Goal: Transaction & Acquisition: Purchase product/service

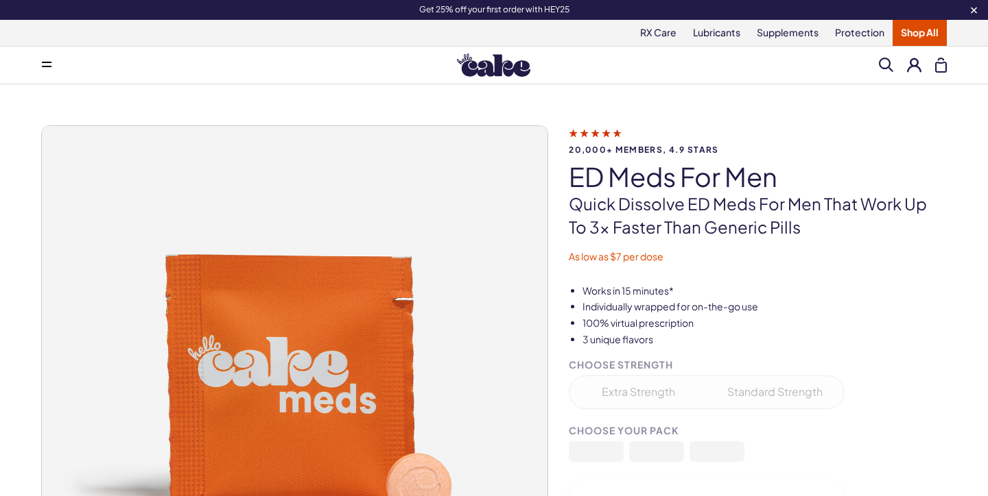
click at [472, 71] on img at bounding box center [493, 64] width 73 height 23
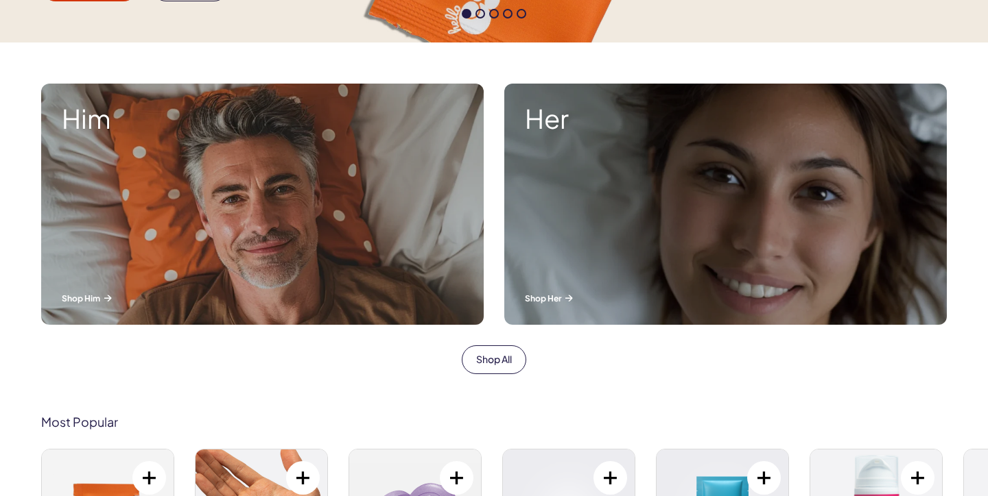
scroll to position [441, 0]
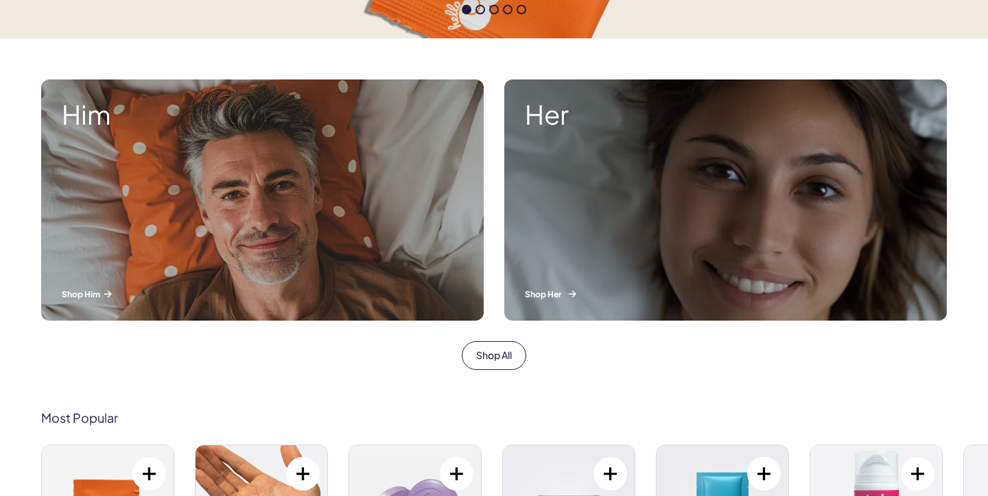
click at [542, 208] on div "Her Shop Her" at bounding box center [725, 200] width 442 height 241
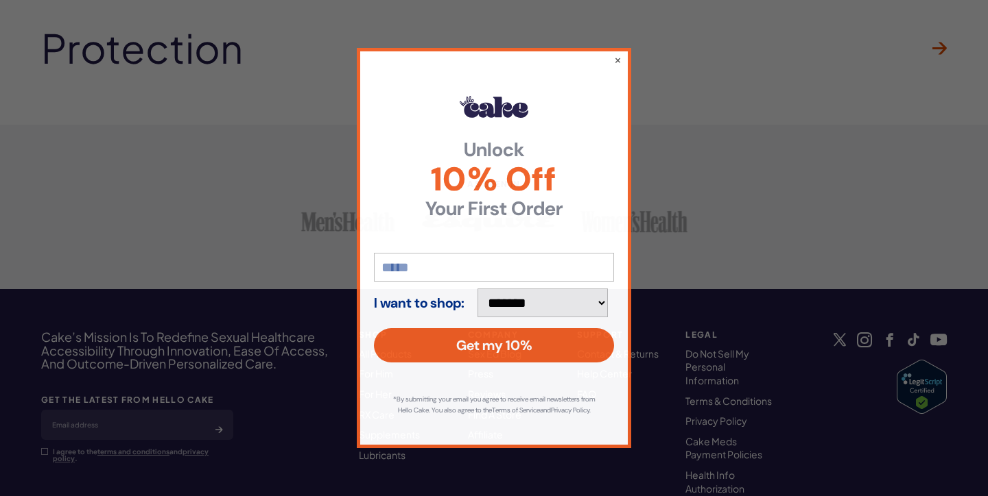
scroll to position [3867, 0]
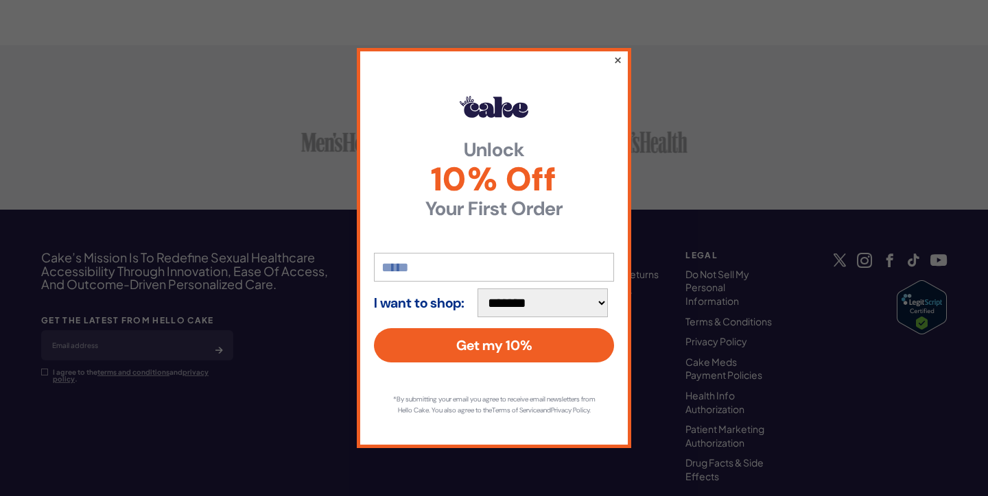
click at [619, 58] on button "×" at bounding box center [617, 59] width 9 height 16
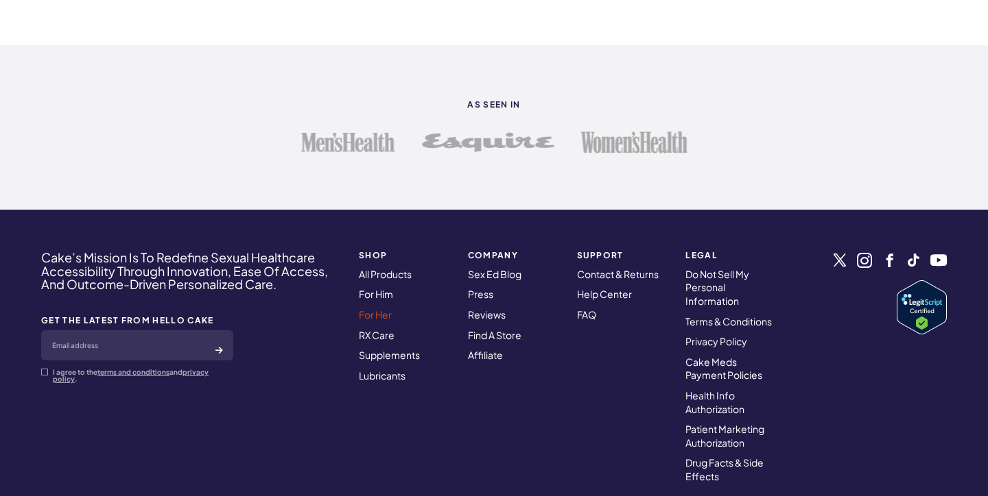
click at [387, 313] on link "For Her" at bounding box center [375, 315] width 33 height 12
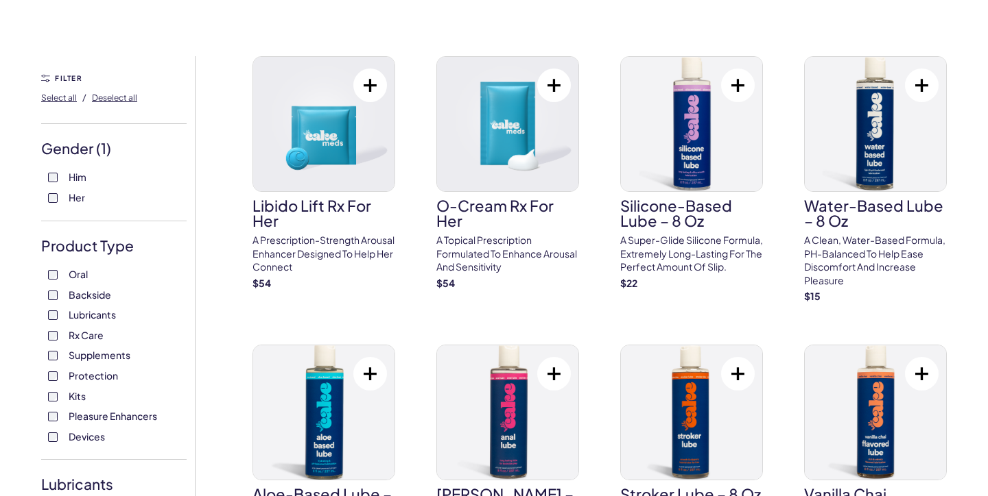
scroll to position [70, 0]
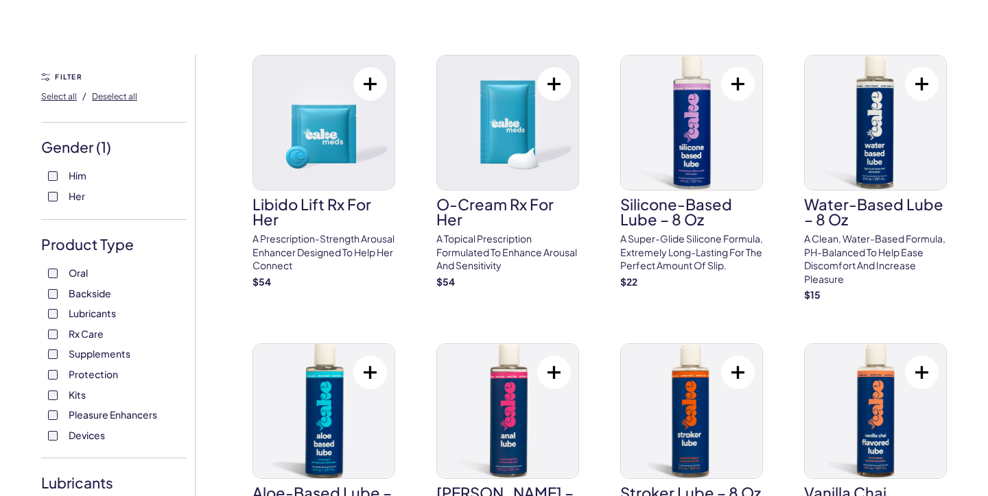
click at [68, 96] on span "Select all" at bounding box center [59, 96] width 36 height 10
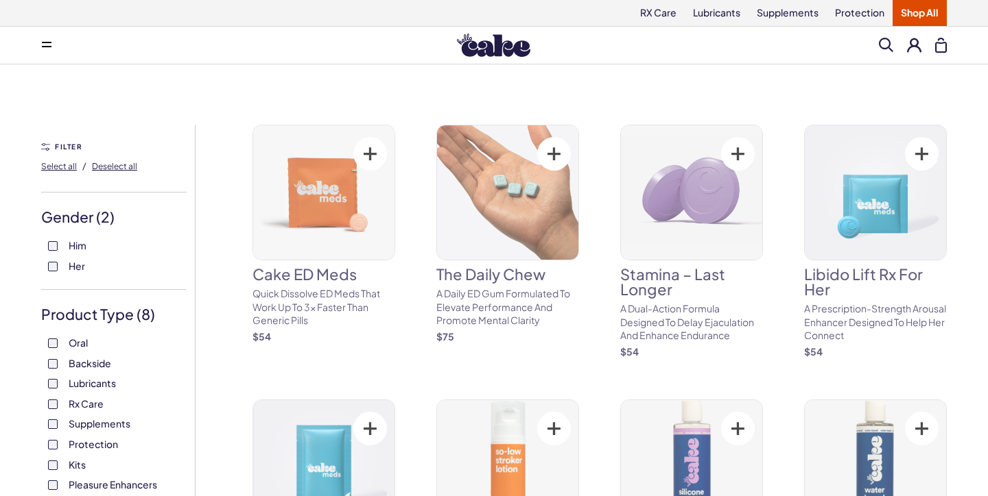
click at [58, 403] on label "Rx Care" at bounding box center [114, 405] width 132 height 14
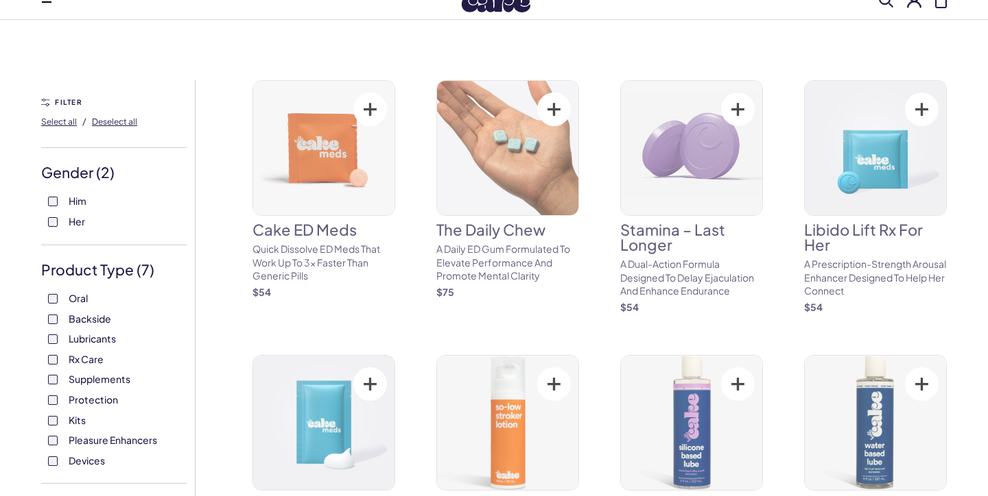
scroll to position [61, 0]
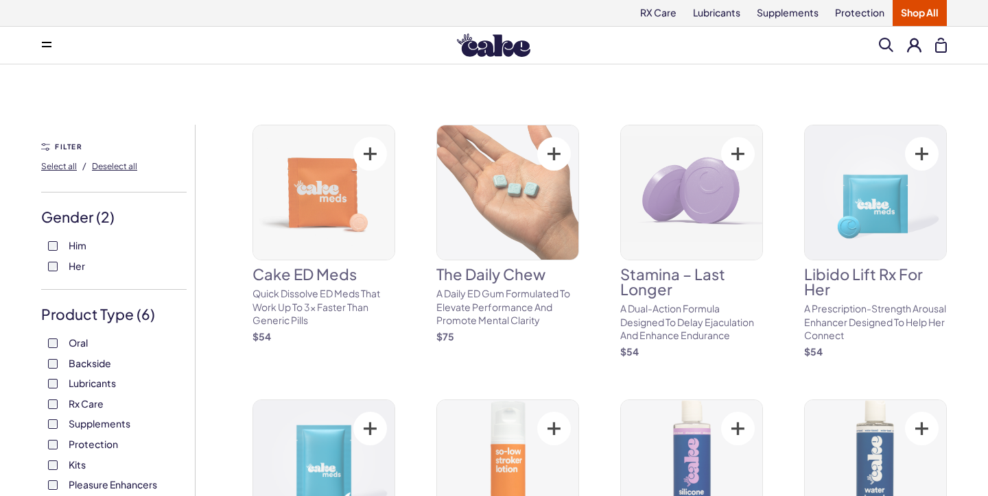
scroll to position [54, 0]
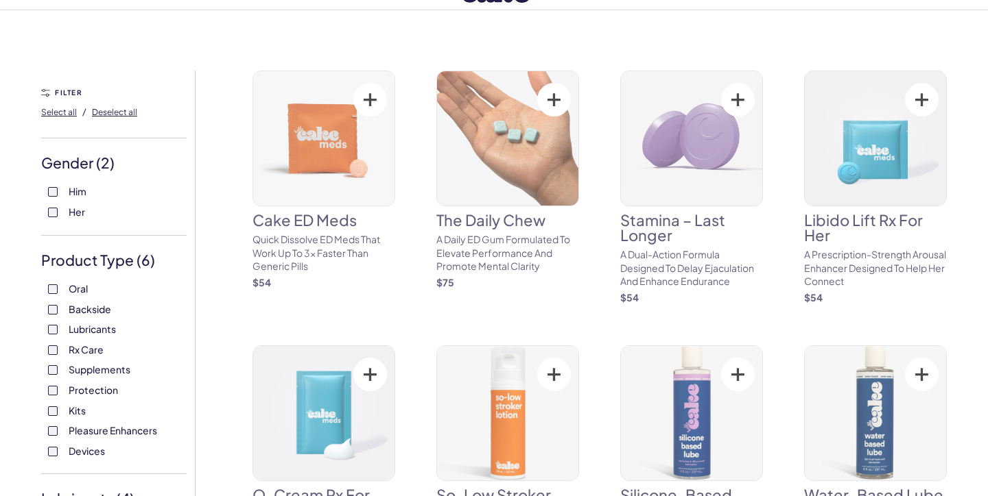
click at [58, 394] on label "Protection" at bounding box center [114, 391] width 132 height 14
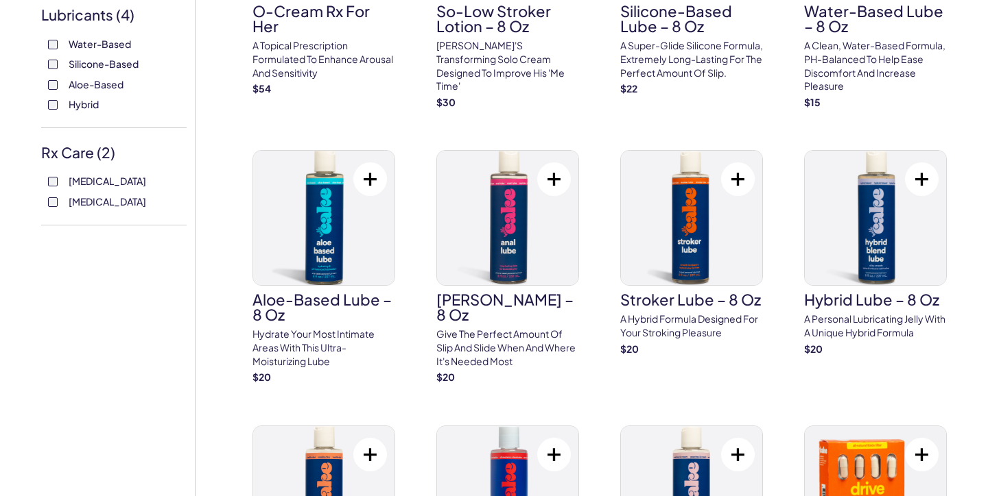
scroll to position [421, 0]
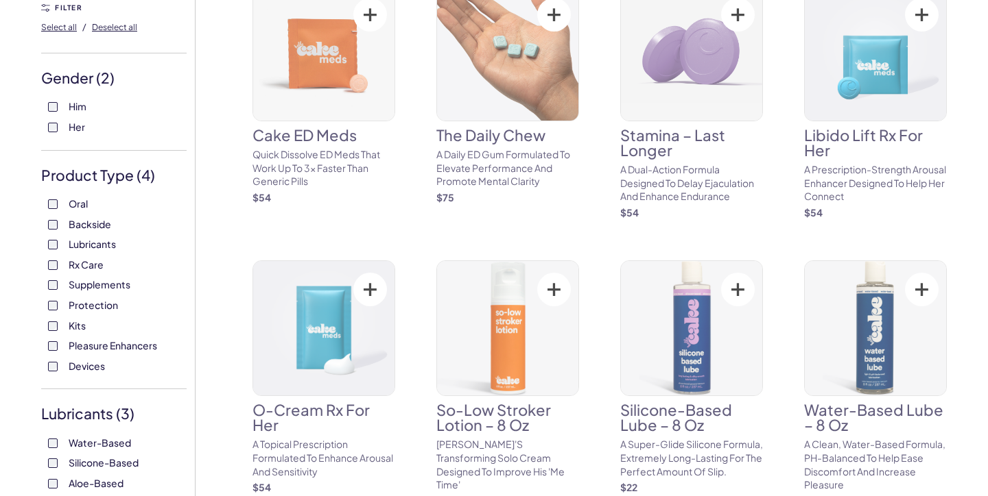
scroll to position [254, 0]
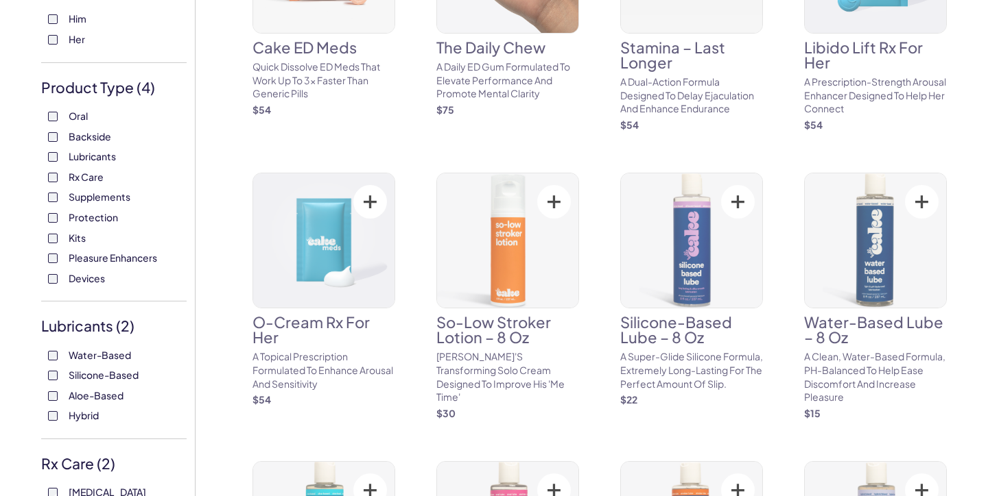
scroll to position [304, 0]
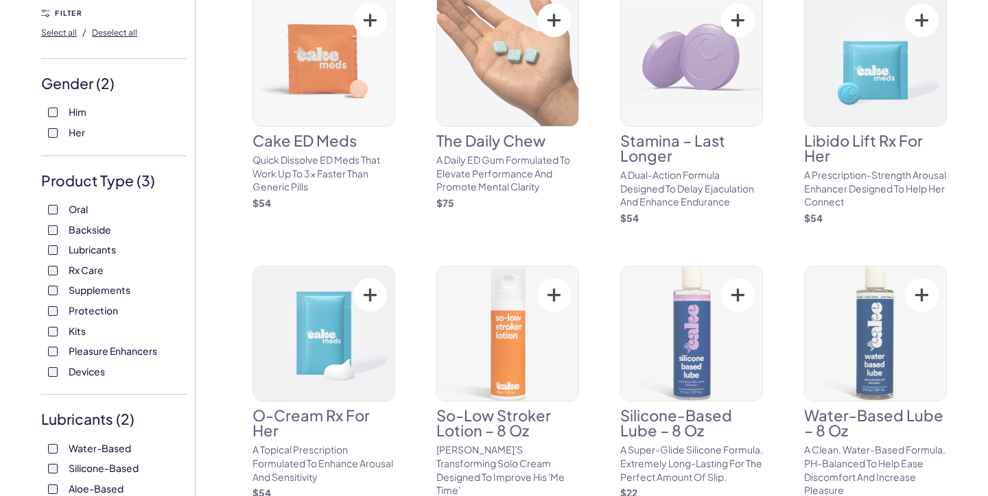
scroll to position [213, 0]
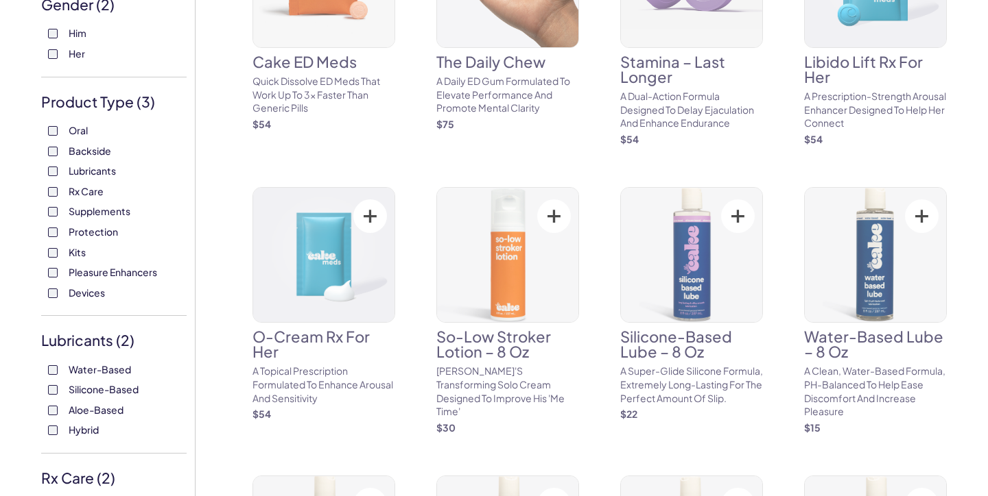
click at [53, 280] on div "Oral Backside Lubricants Rx Care Supplements Protection Kits Pleasure Enhancers…" at bounding box center [113, 212] width 145 height 176
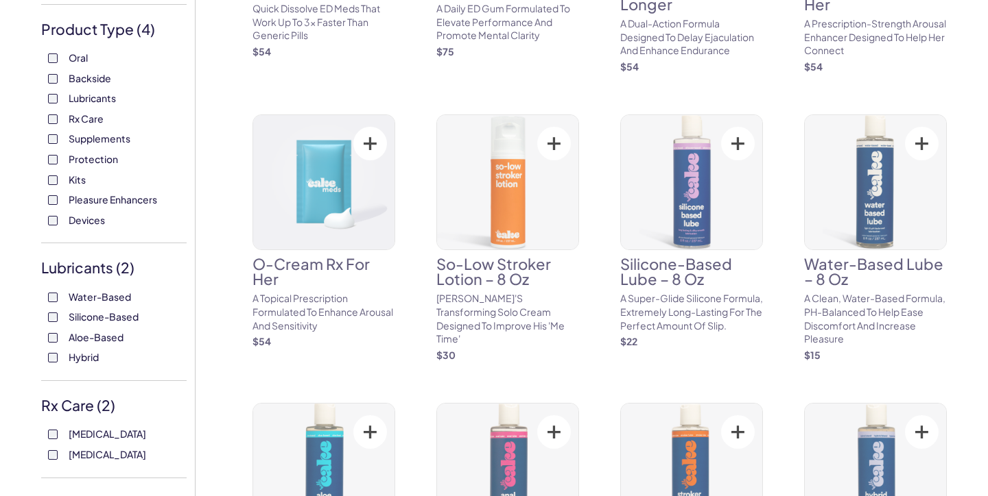
scroll to position [360, 0]
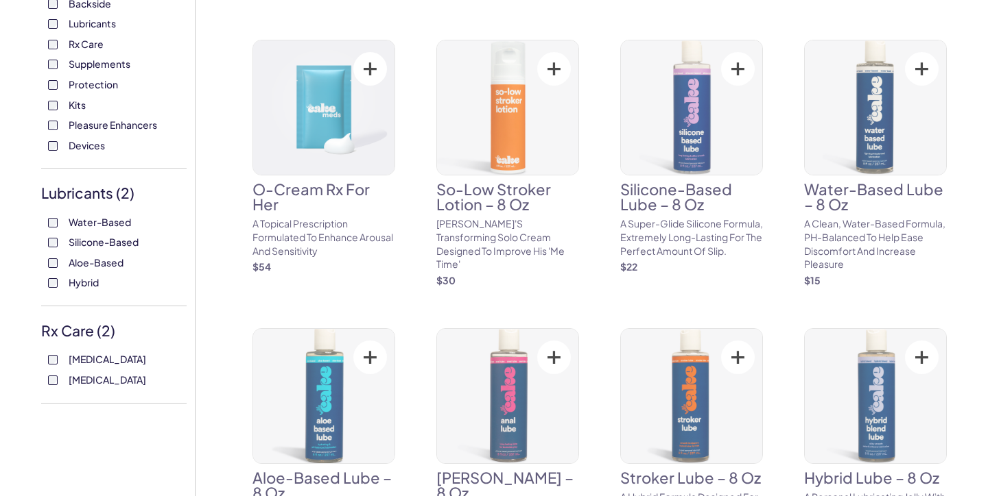
click at [52, 257] on label "Aloe-Based" at bounding box center [114, 263] width 132 height 14
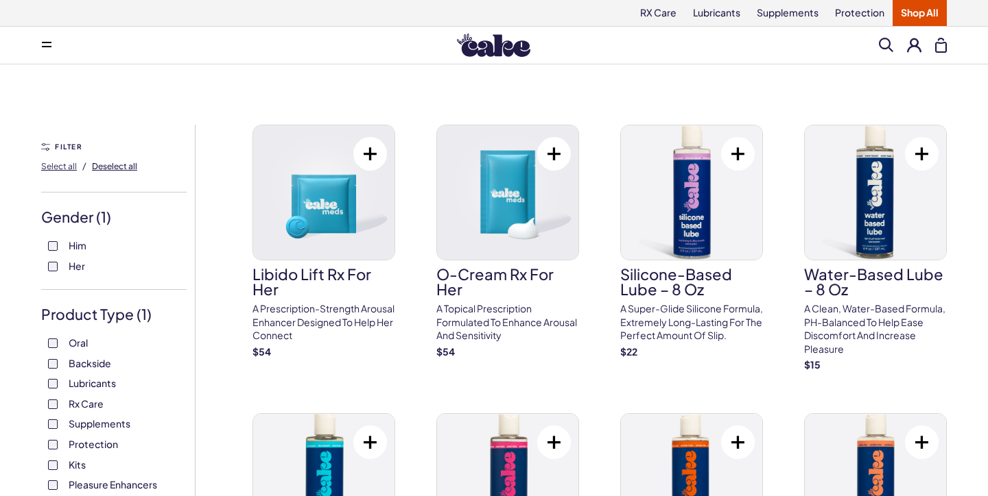
click at [124, 171] on span "Deselect all" at bounding box center [114, 166] width 45 height 12
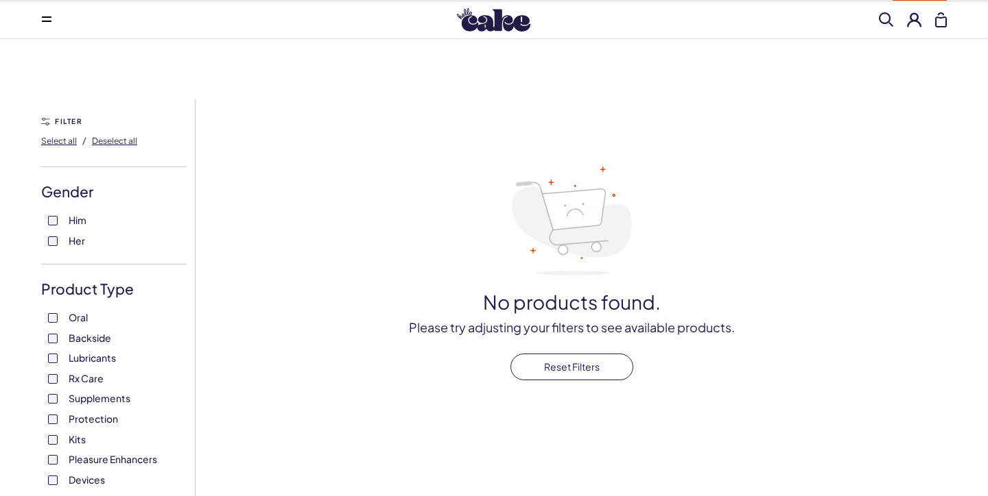
scroll to position [27, 0]
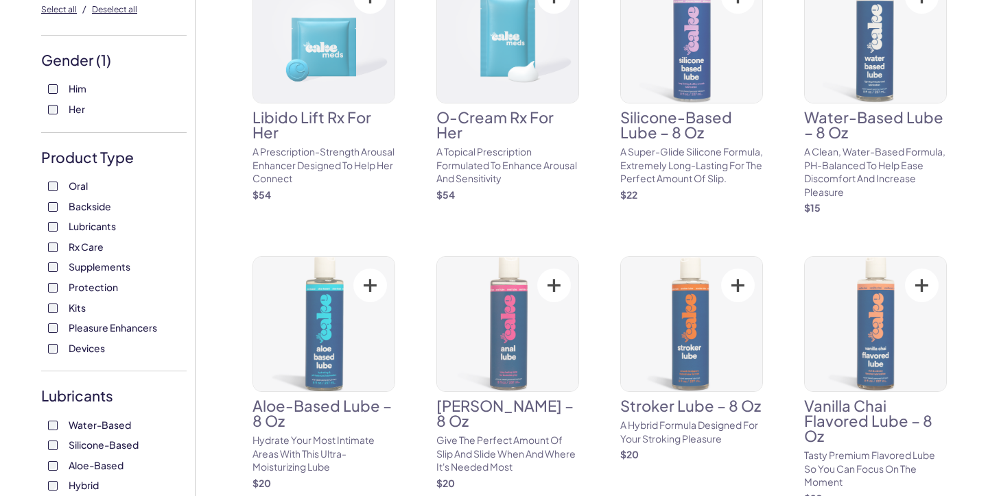
scroll to position [158, 0]
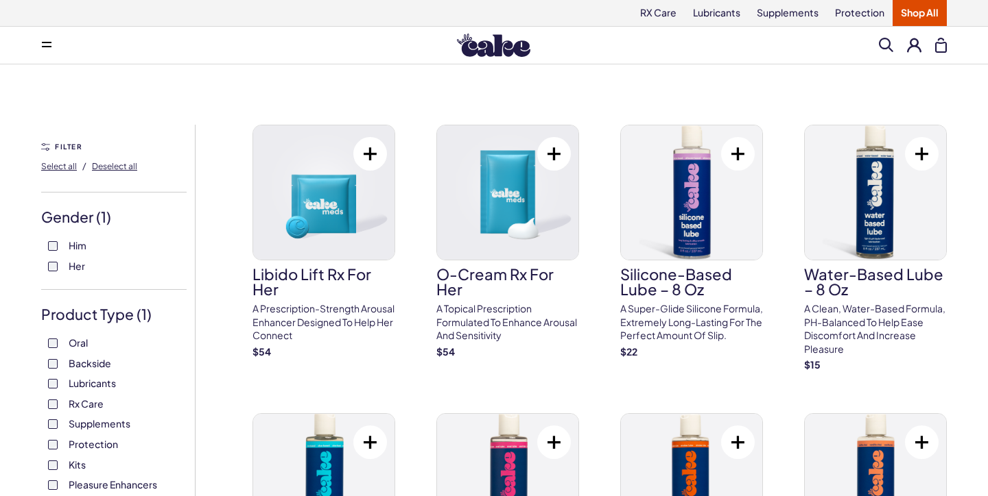
click at [488, 46] on img at bounding box center [493, 45] width 73 height 23
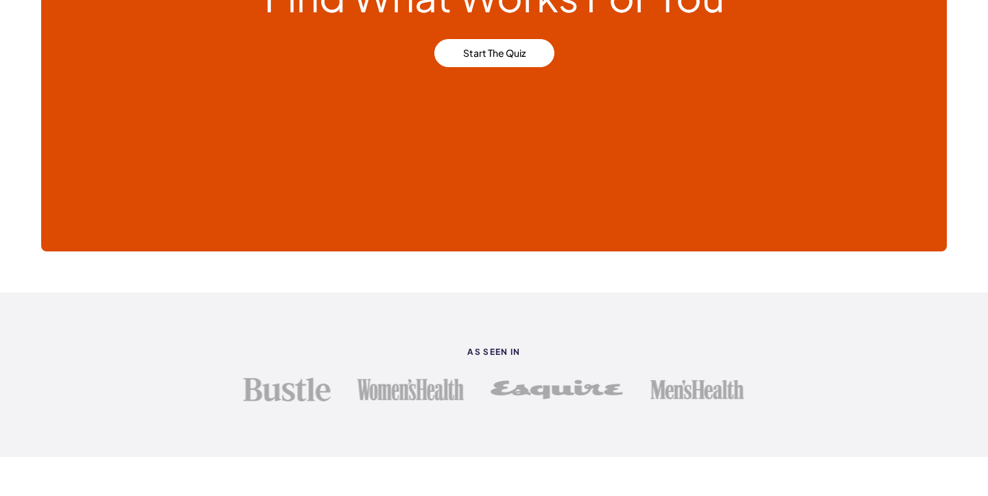
scroll to position [3322, 0]
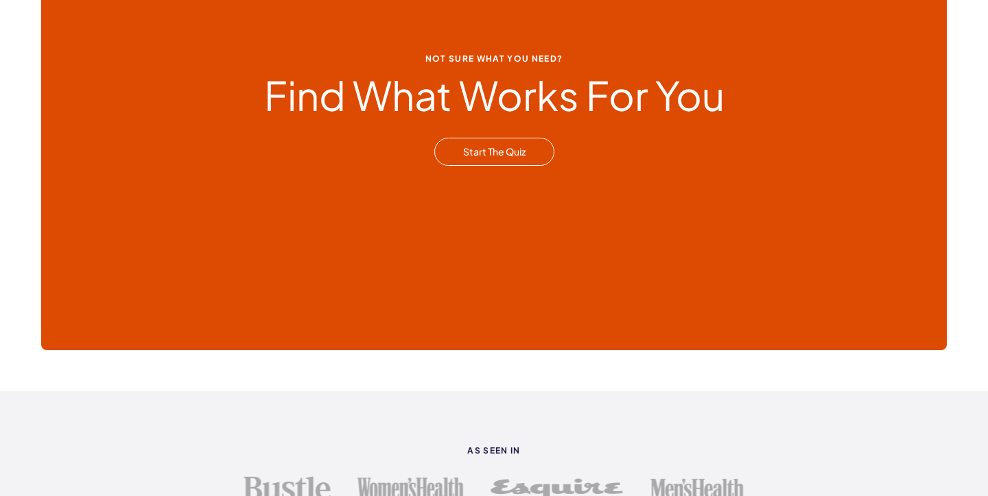
click at [489, 160] on link "Start The Quiz" at bounding box center [494, 152] width 120 height 29
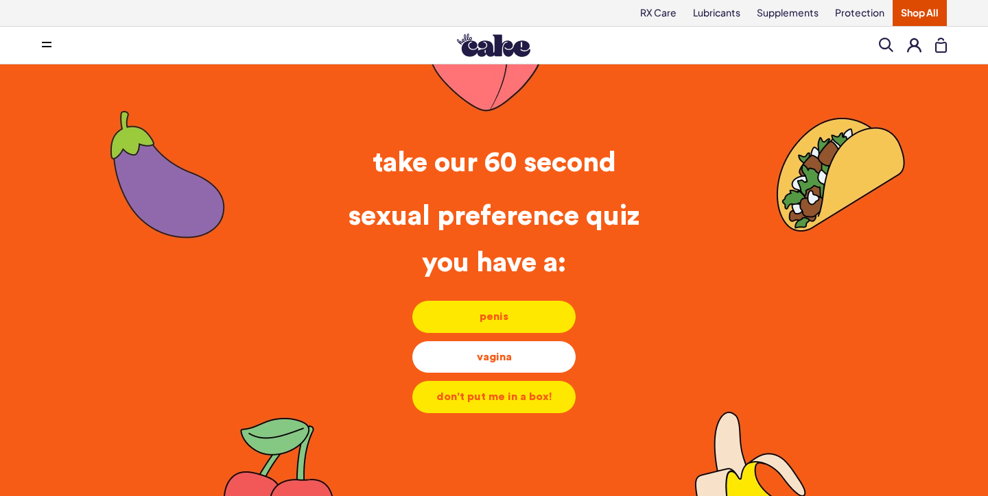
click at [497, 366] on li "vagina vagina vagina" at bounding box center [493, 357] width 165 height 33
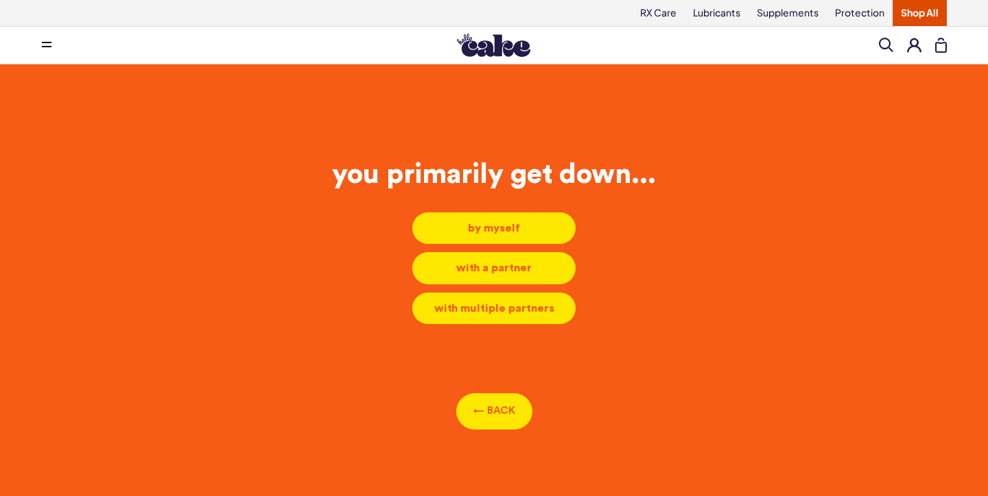
scroll to position [6, 0]
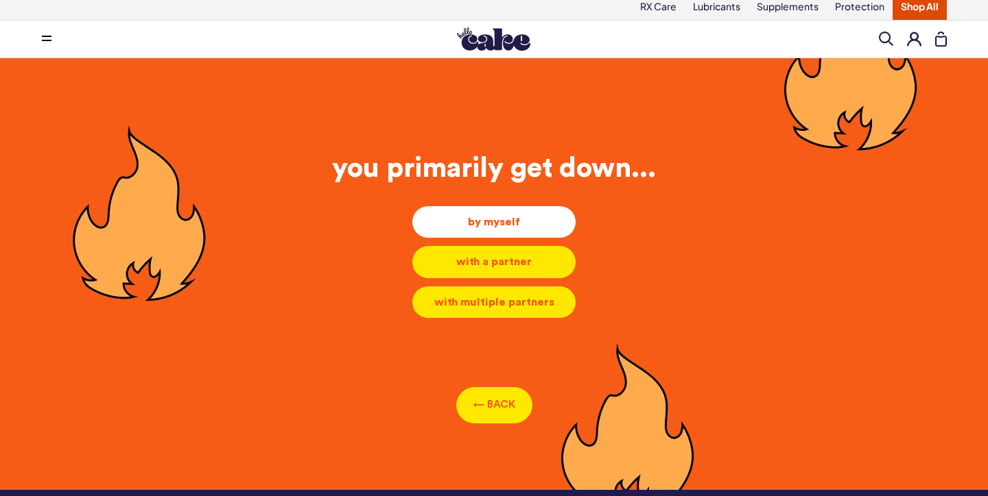
click at [478, 217] on div "by myself" at bounding box center [493, 222] width 141 height 15
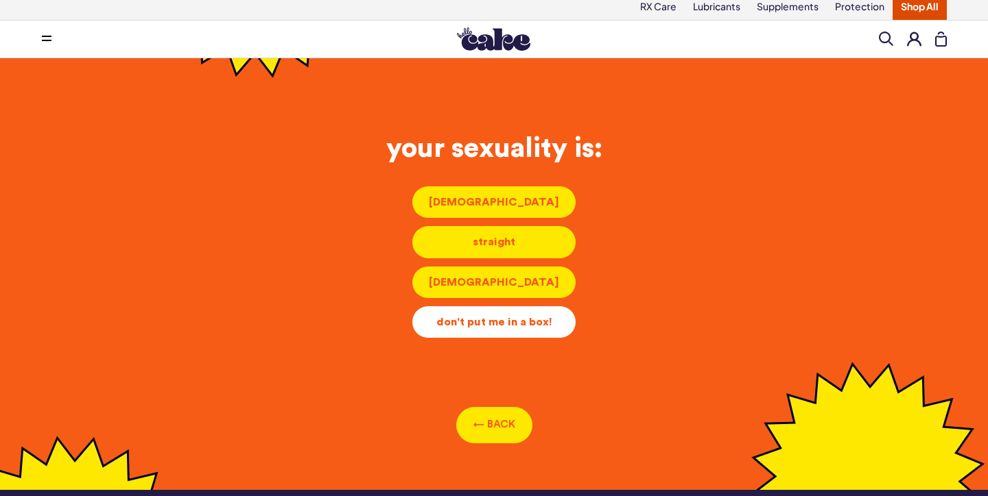
click at [472, 316] on div "don't put me in a box!" at bounding box center [493, 322] width 141 height 15
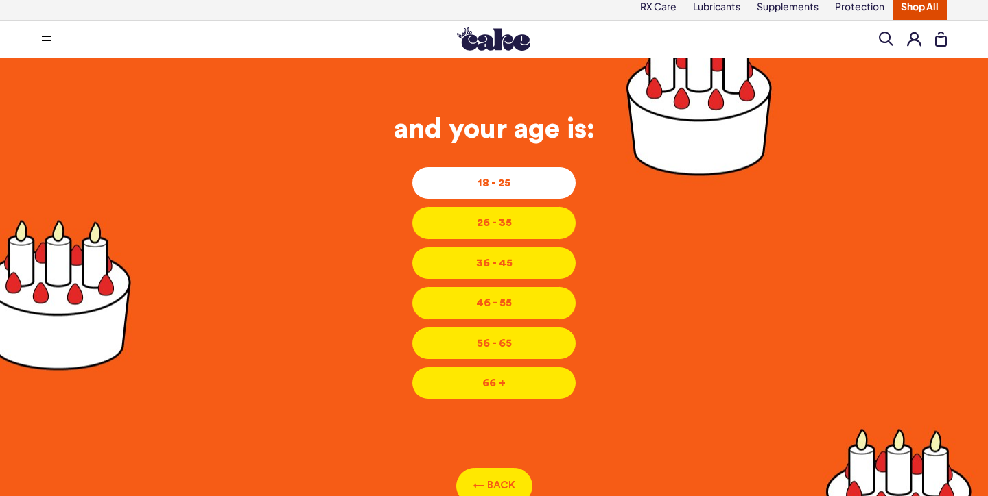
click at [477, 190] on div "18 - 25" at bounding box center [493, 183] width 141 height 15
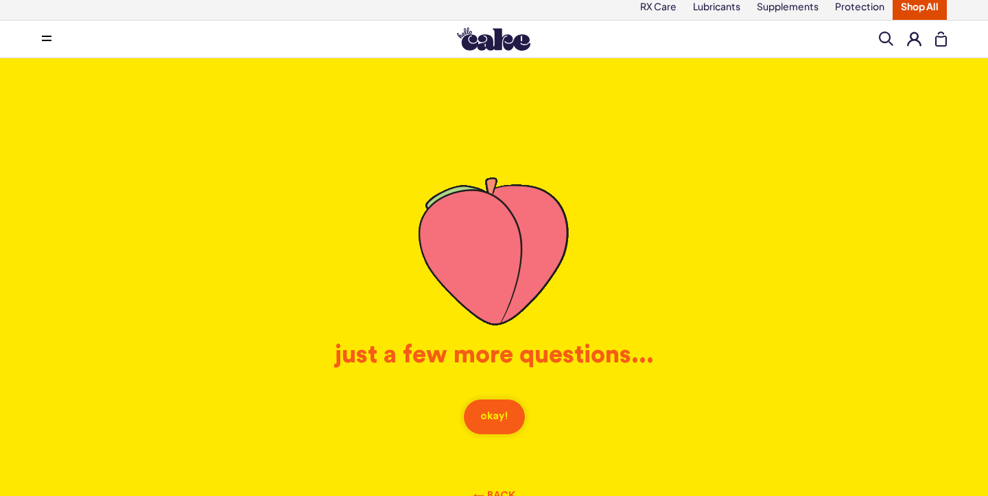
click at [509, 403] on button "okay!" at bounding box center [494, 417] width 62 height 36
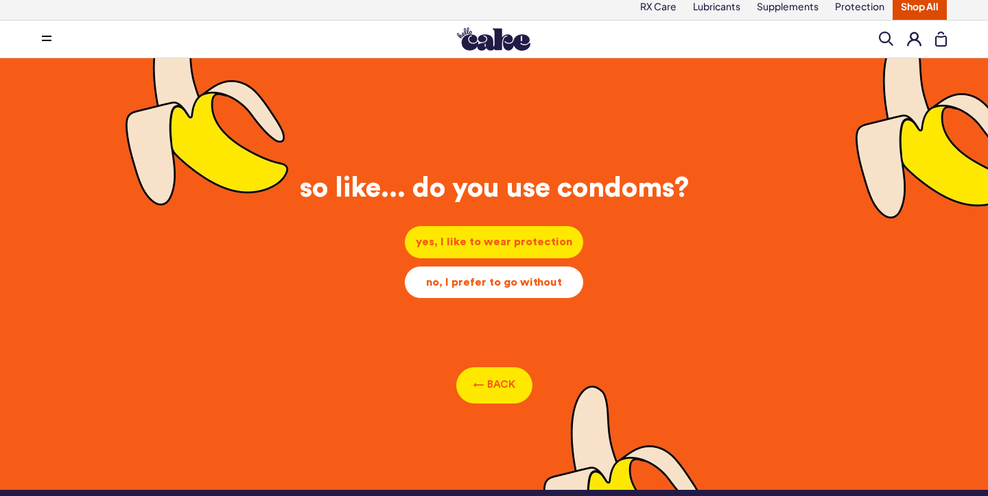
click at [496, 287] on div "no, I prefer to go without" at bounding box center [494, 282] width 156 height 15
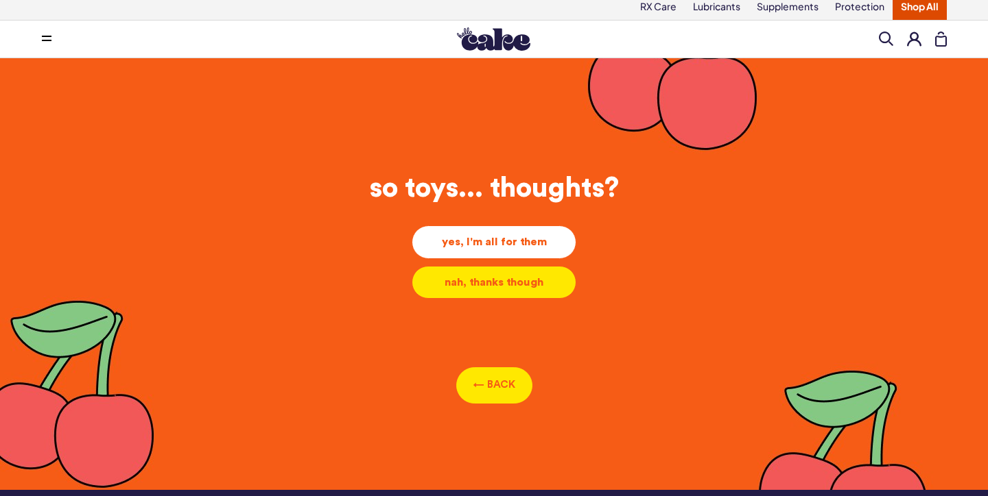
click at [497, 245] on div "yes, I'm all for them" at bounding box center [493, 242] width 141 height 15
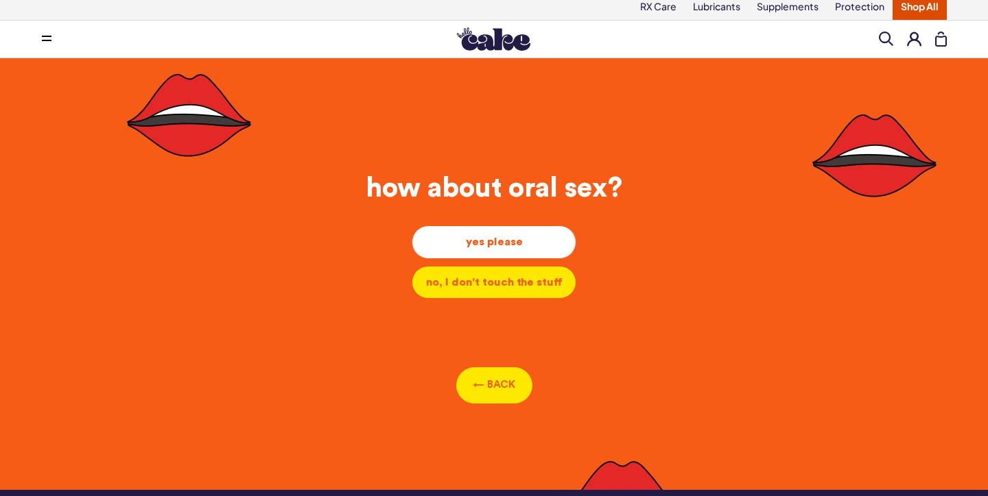
click at [497, 244] on div "yes please" at bounding box center [493, 242] width 141 height 15
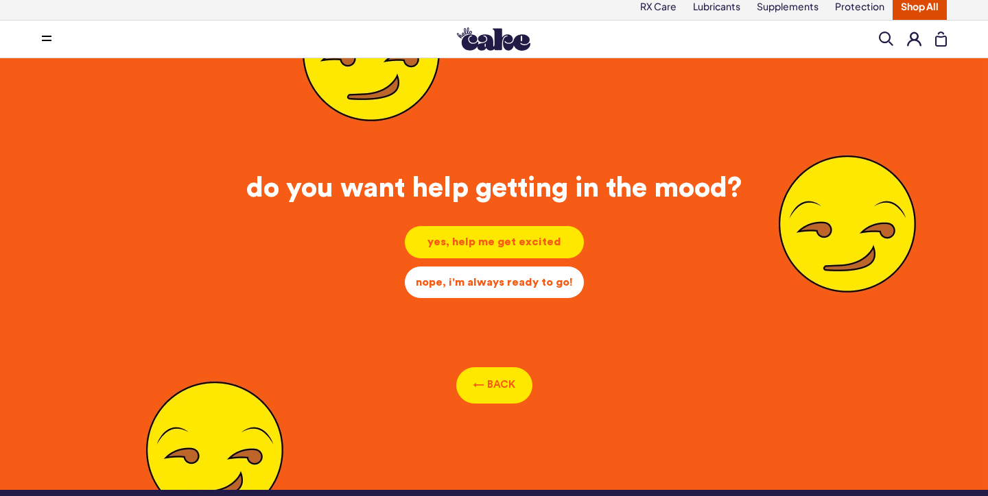
click at [490, 281] on div "nope, i'm always ready to go!" at bounding box center [494, 282] width 157 height 15
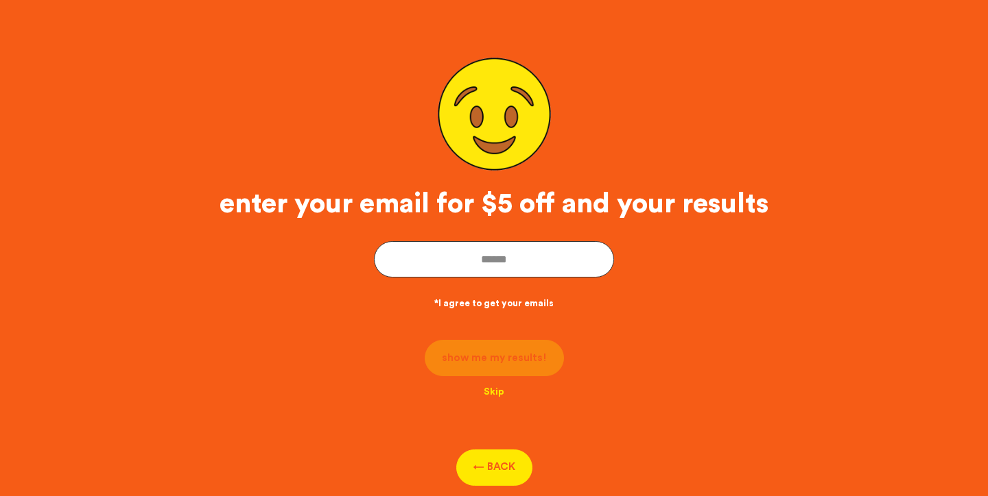
scroll to position [87, 0]
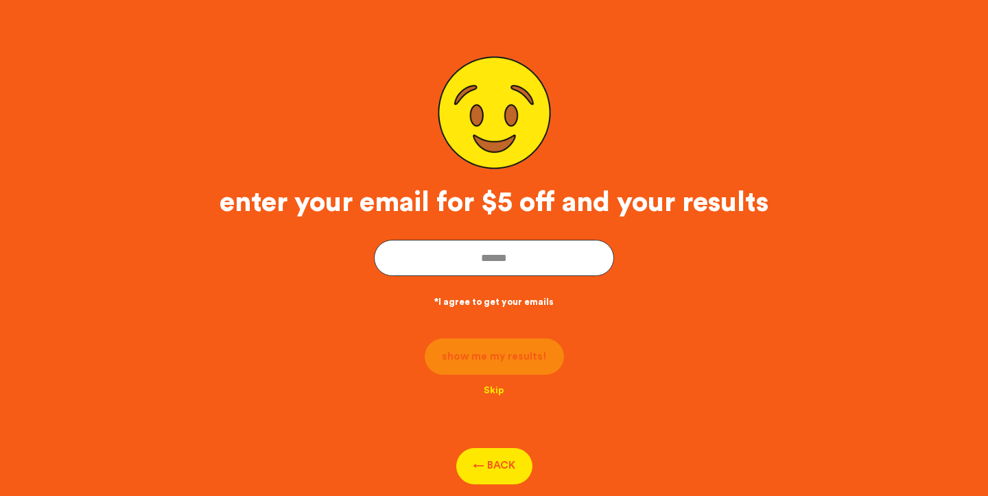
click at [497, 398] on div "Skip" at bounding box center [493, 391] width 743 height 32
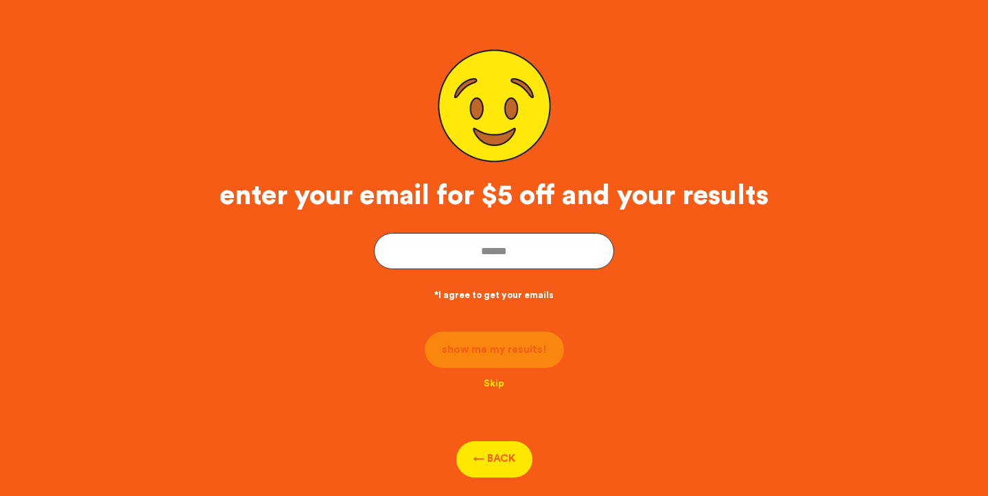
scroll to position [130, 0]
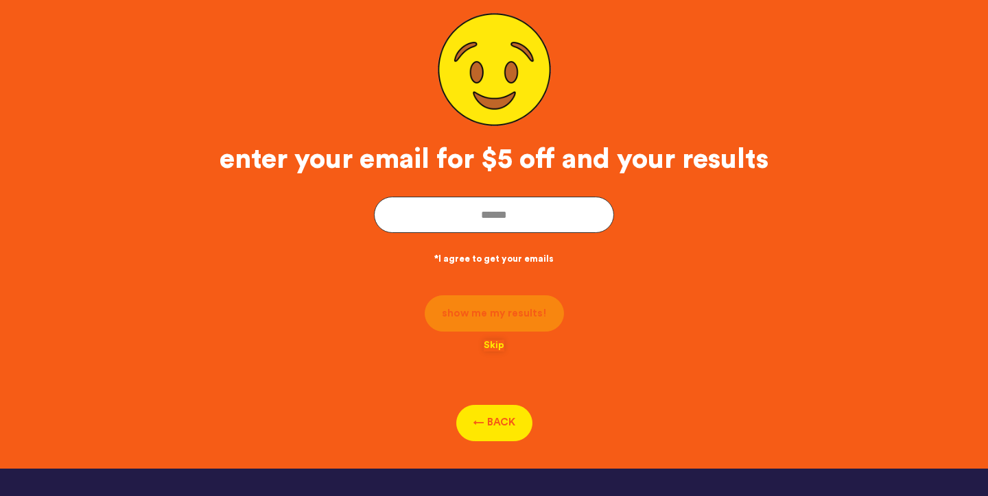
click at [496, 350] on button "Skip" at bounding box center [493, 346] width 21 height 12
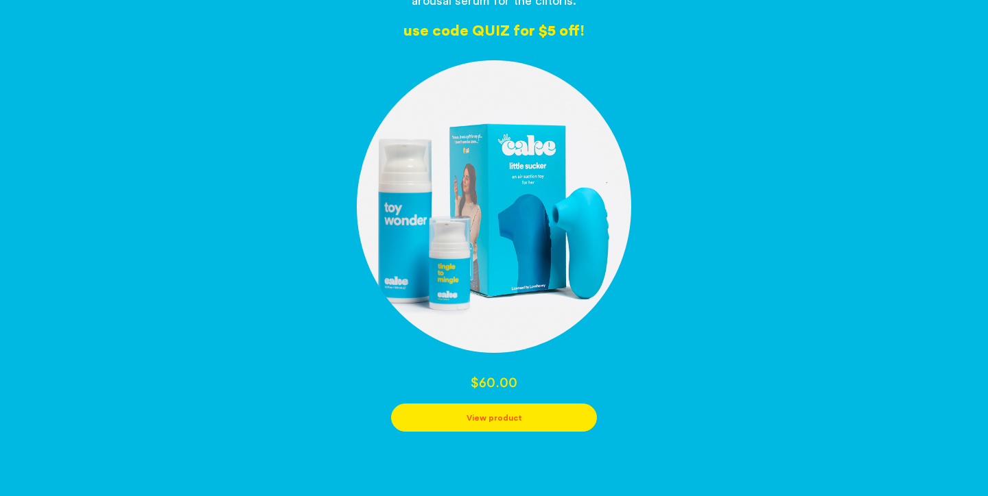
scroll to position [283, 0]
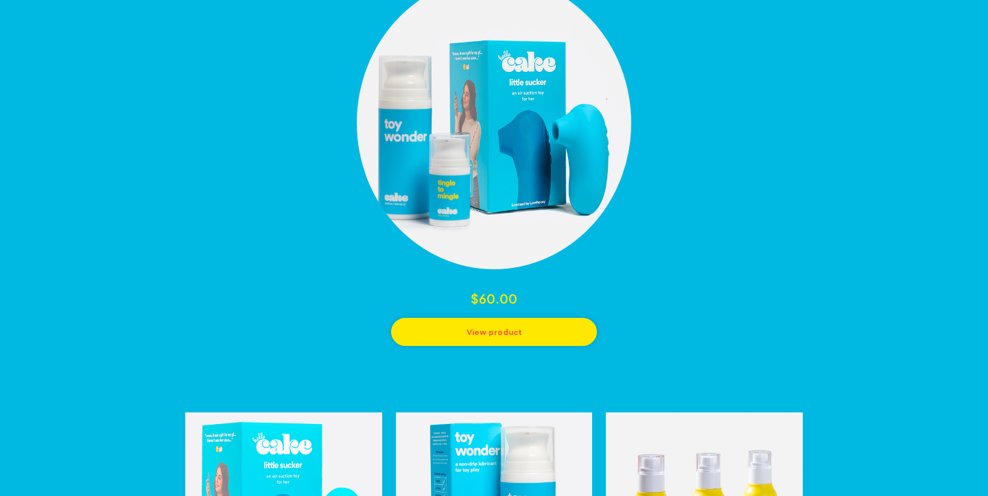
click at [540, 335] on button "View product" at bounding box center [494, 332] width 206 height 28
